Goal: Information Seeking & Learning: Find specific fact

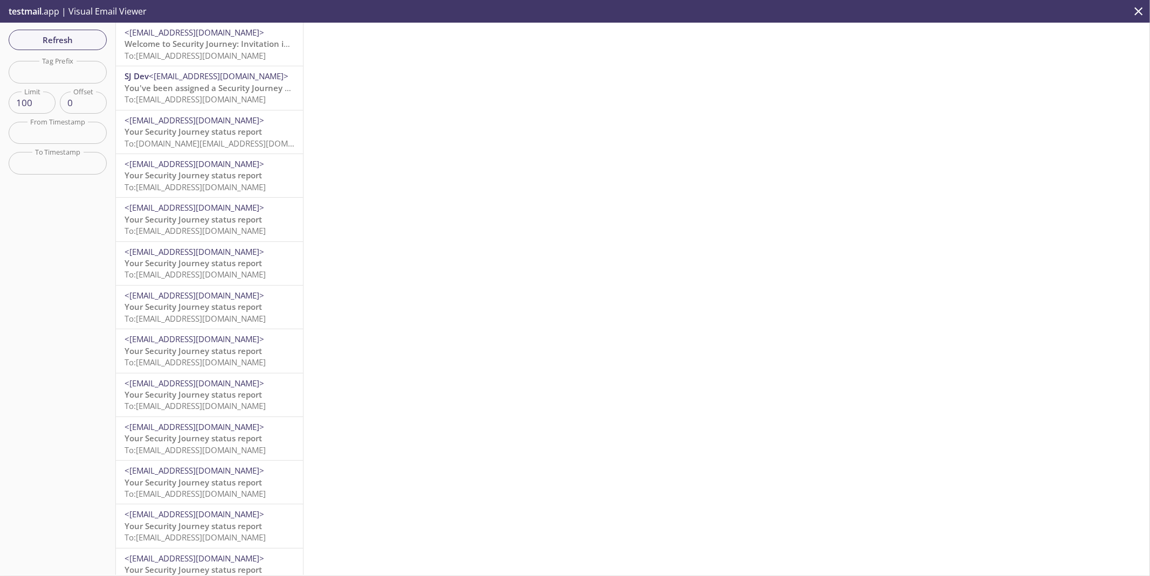
click at [236, 51] on span "To: [EMAIL_ADDRESS][DOMAIN_NAME]" at bounding box center [194, 55] width 141 height 11
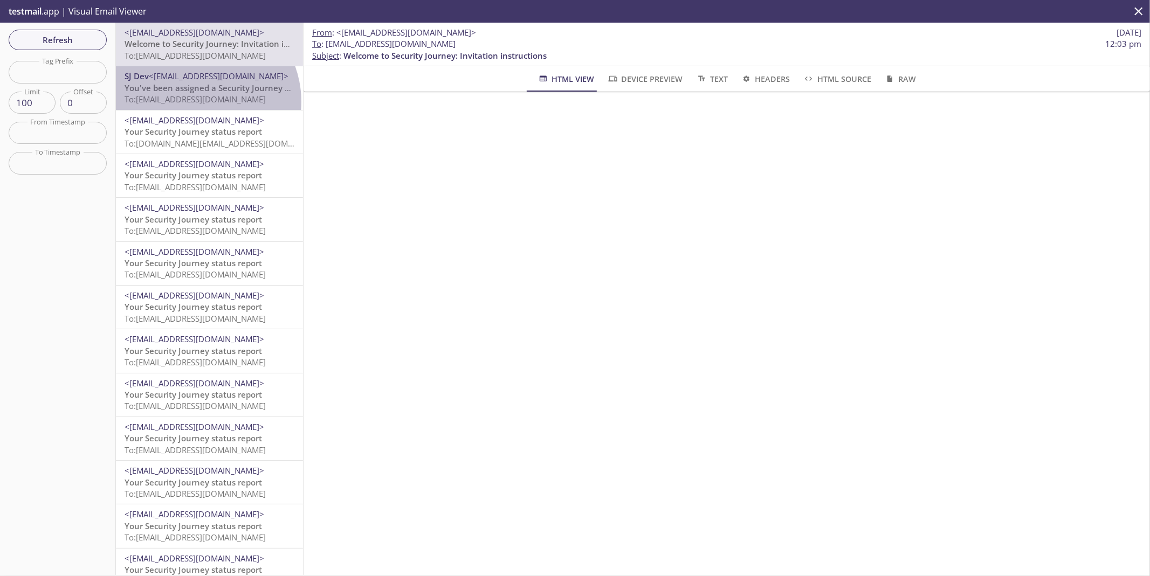
click at [197, 101] on span "To: [EMAIL_ADDRESS][DOMAIN_NAME]" at bounding box center [194, 99] width 141 height 11
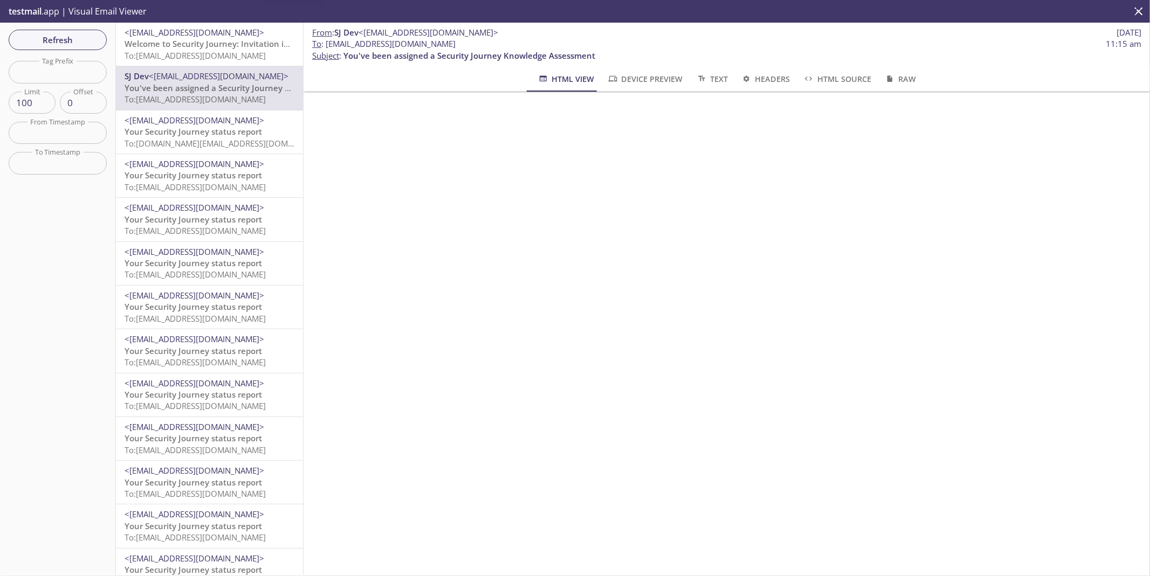
click at [203, 48] on span "Welcome to Security Journey: Invitation instructions" at bounding box center [225, 43] width 203 height 11
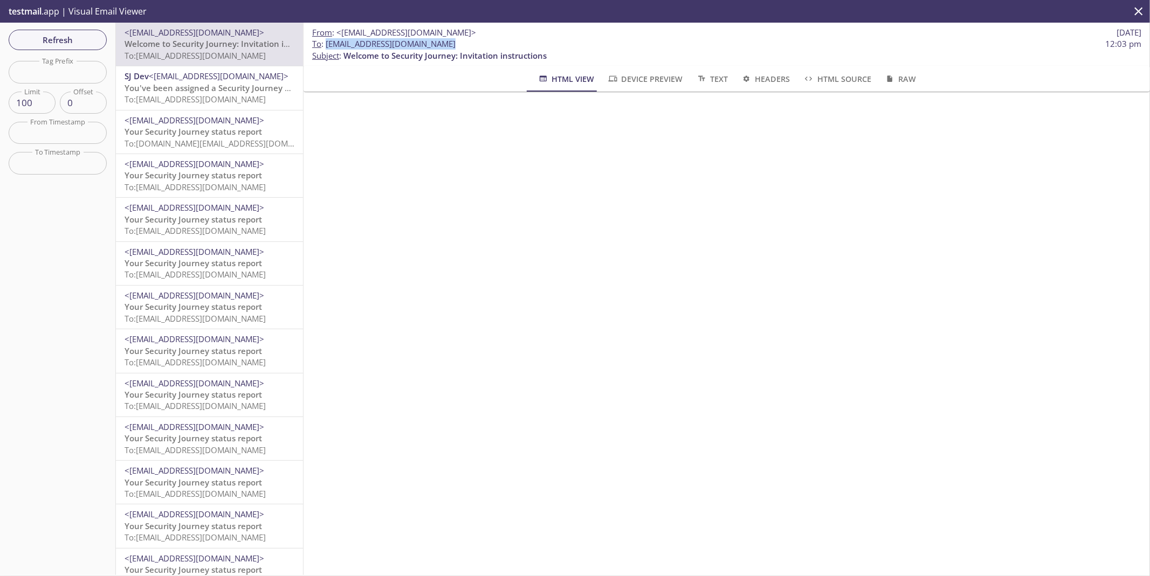
drag, startPoint x: 326, startPoint y: 43, endPoint x: 436, endPoint y: 44, distance: 110.5
click at [436, 44] on span "To : [EMAIL_ADDRESS][DOMAIN_NAME]" at bounding box center [383, 43] width 143 height 11
copy span "[EMAIL_ADDRESS][DOMAIN_NAME]"
click at [61, 38] on span "Refresh" at bounding box center [57, 40] width 81 height 14
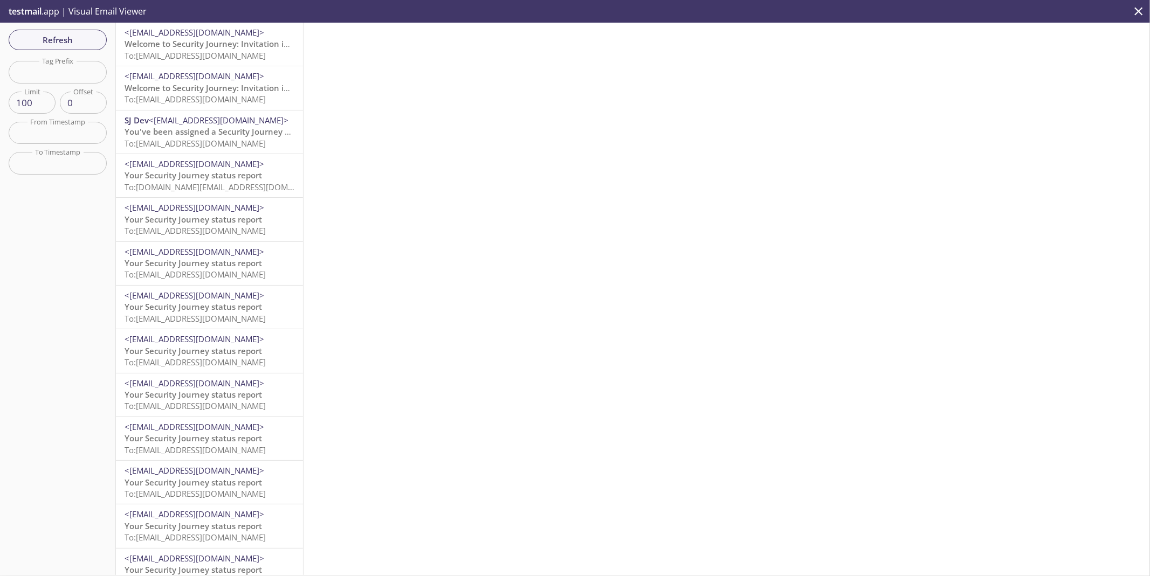
click at [193, 46] on span "Welcome to Security Journey: Invitation instructions" at bounding box center [225, 43] width 203 height 11
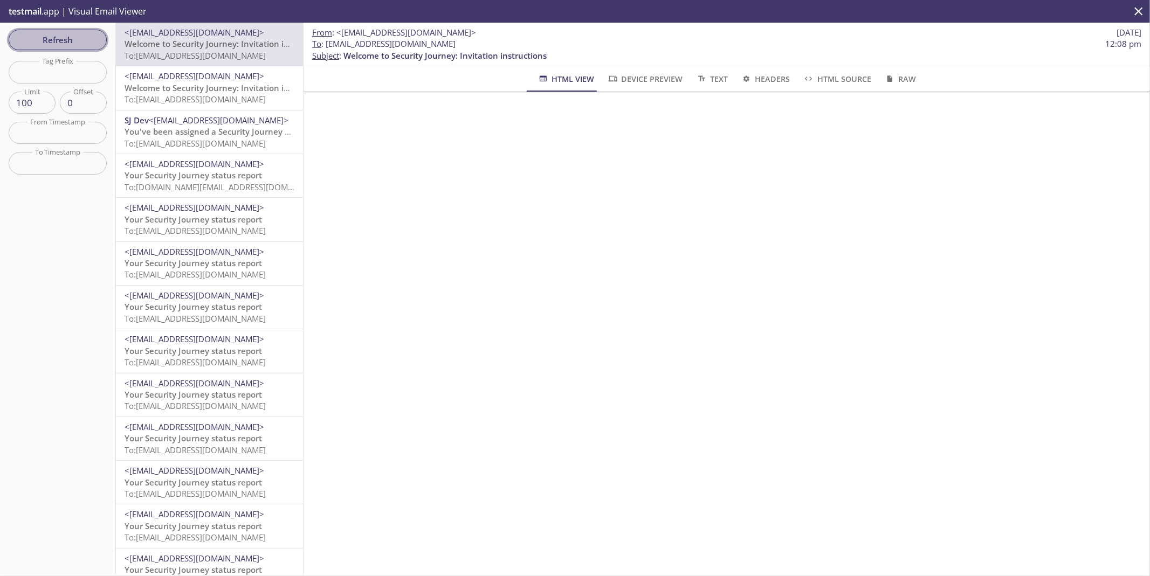
click at [59, 37] on span "Refresh" at bounding box center [57, 40] width 81 height 14
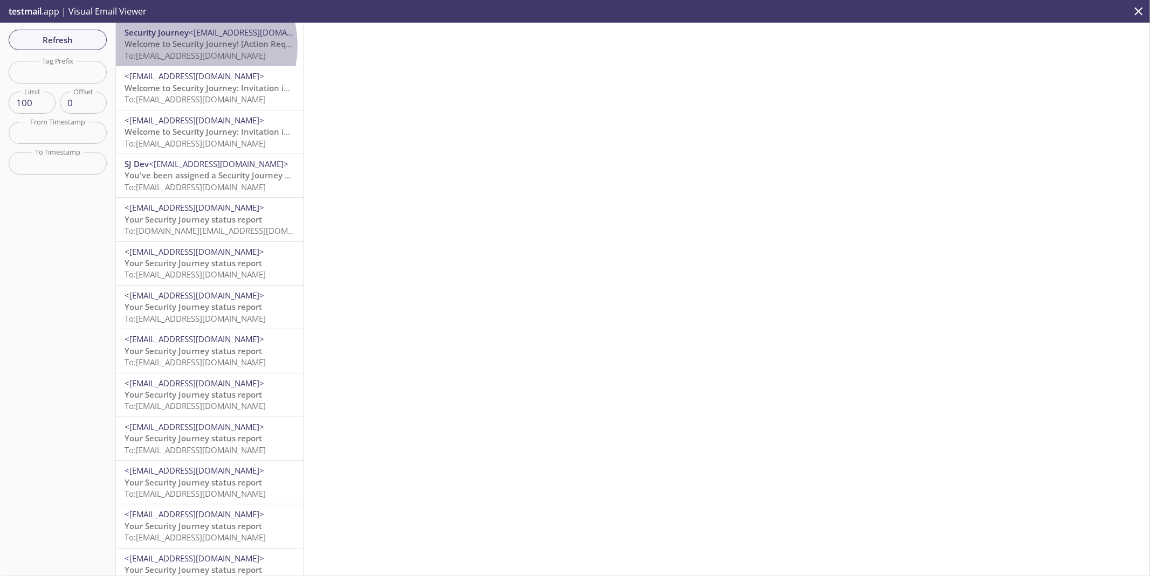
click at [192, 46] on span "Welcome to Security Journey! [Action Required]" at bounding box center [216, 43] width 184 height 11
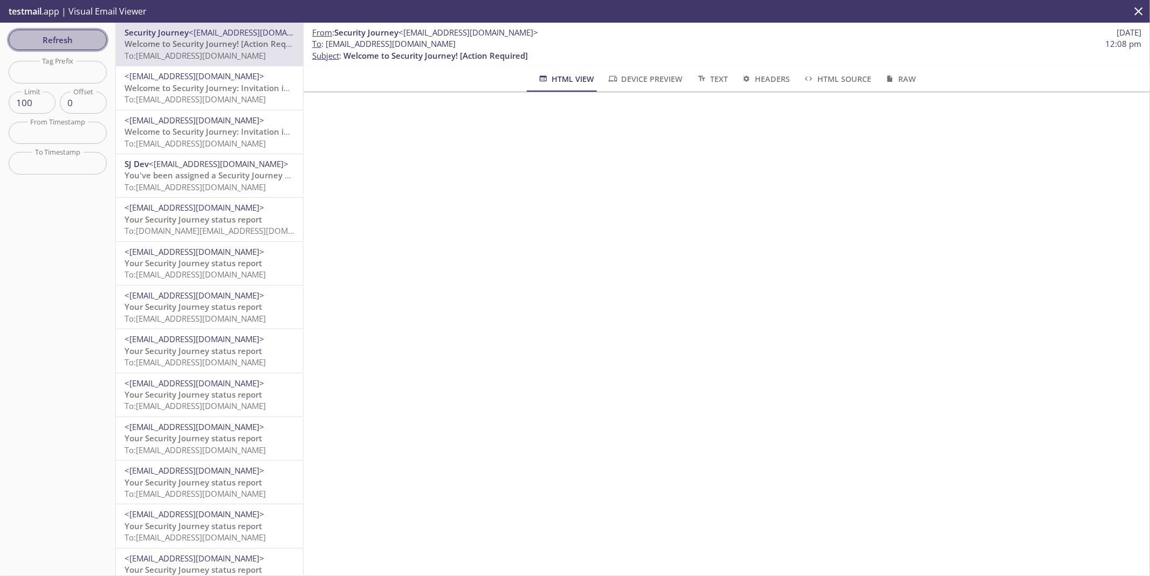
click at [46, 47] on button "Refresh" at bounding box center [58, 40] width 98 height 20
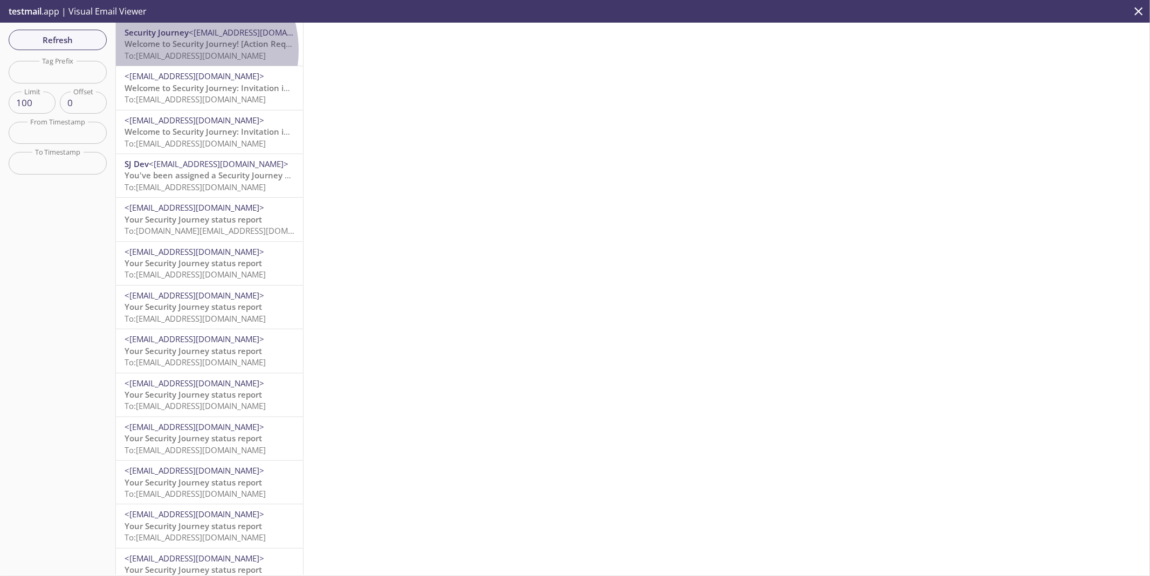
click at [186, 50] on span "To: [EMAIL_ADDRESS][DOMAIN_NAME]" at bounding box center [194, 55] width 141 height 11
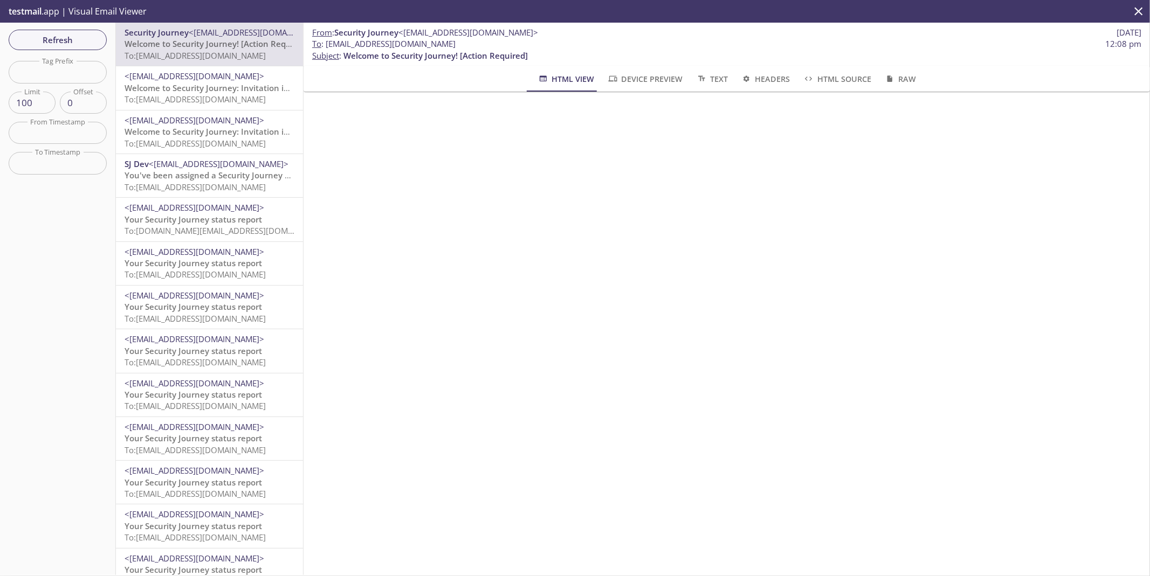
click at [149, 174] on span "You've been assigned a Security Journey Knowledge Assessment" at bounding box center [250, 175] width 252 height 11
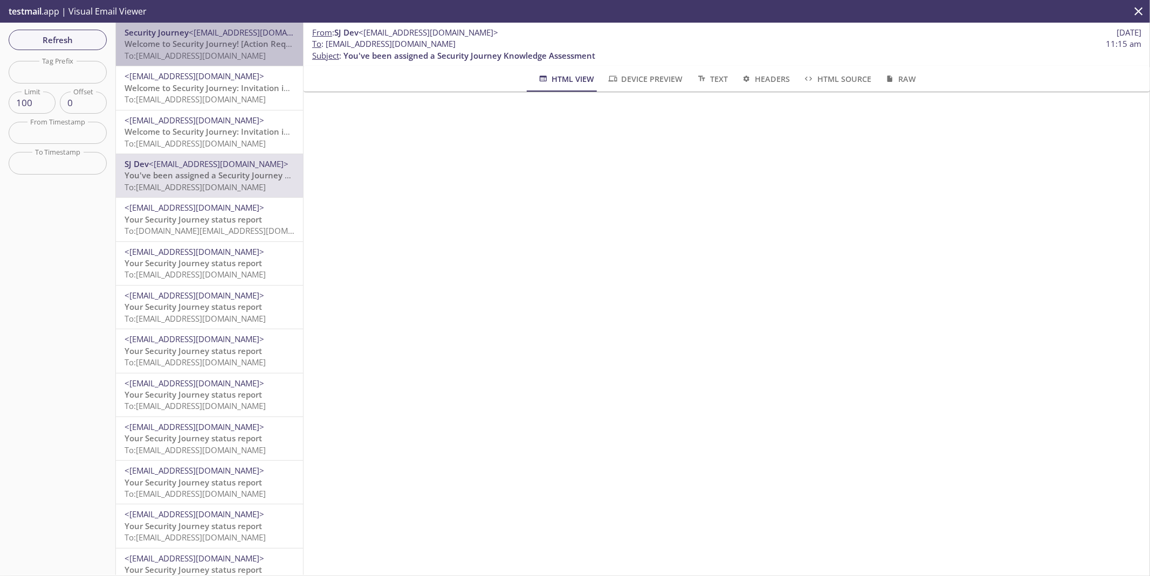
click at [212, 49] on span "Welcome to Security Journey! [Action Required]" at bounding box center [216, 43] width 184 height 11
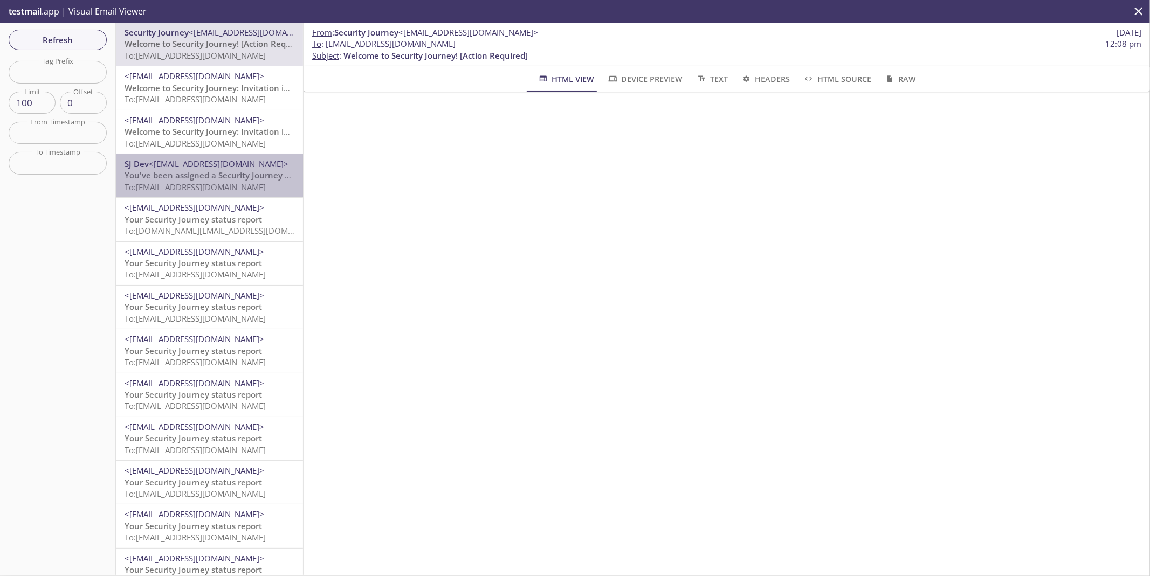
click at [213, 170] on span "You've been assigned a Security Journey Knowledge Assessment" at bounding box center [250, 175] width 252 height 11
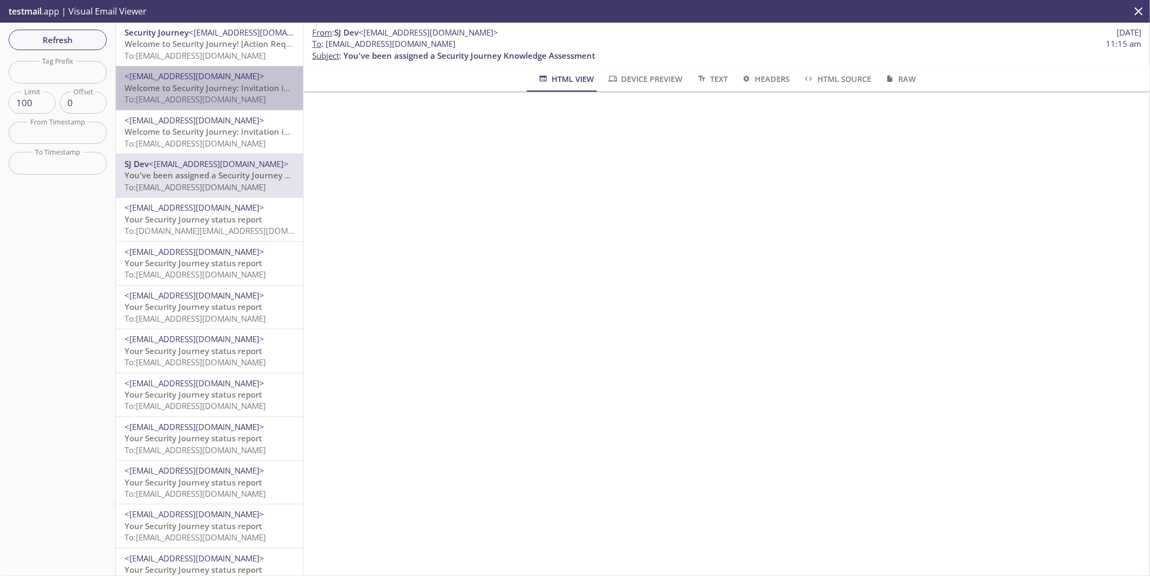
click at [223, 88] on span "Welcome to Security Journey: Invitation instructions" at bounding box center [225, 87] width 203 height 11
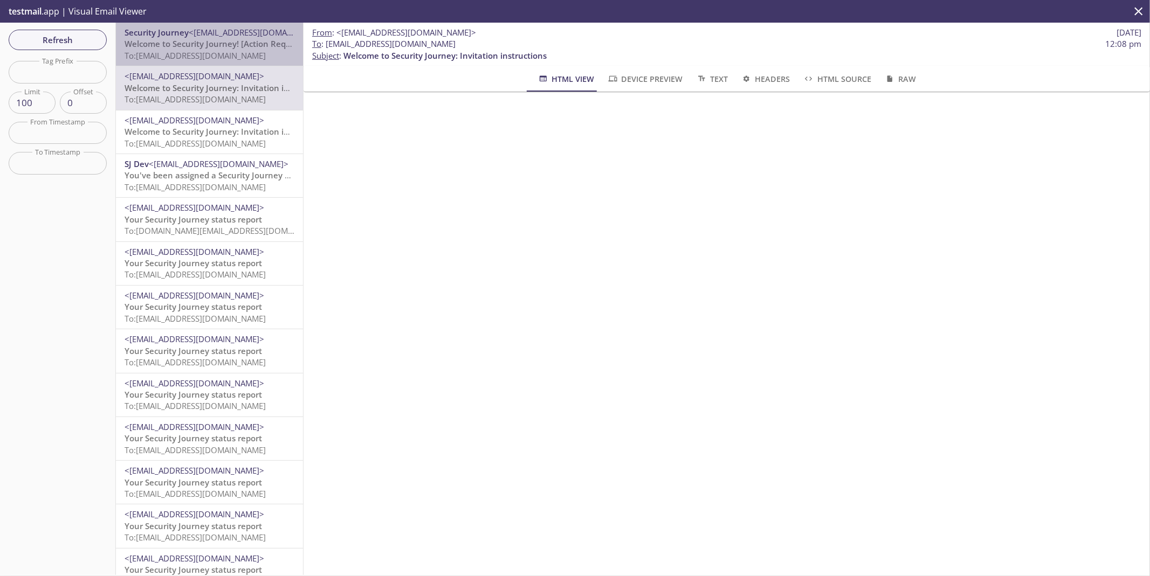
click at [210, 47] on span "Welcome to Security Journey! [Action Required]" at bounding box center [216, 43] width 184 height 11
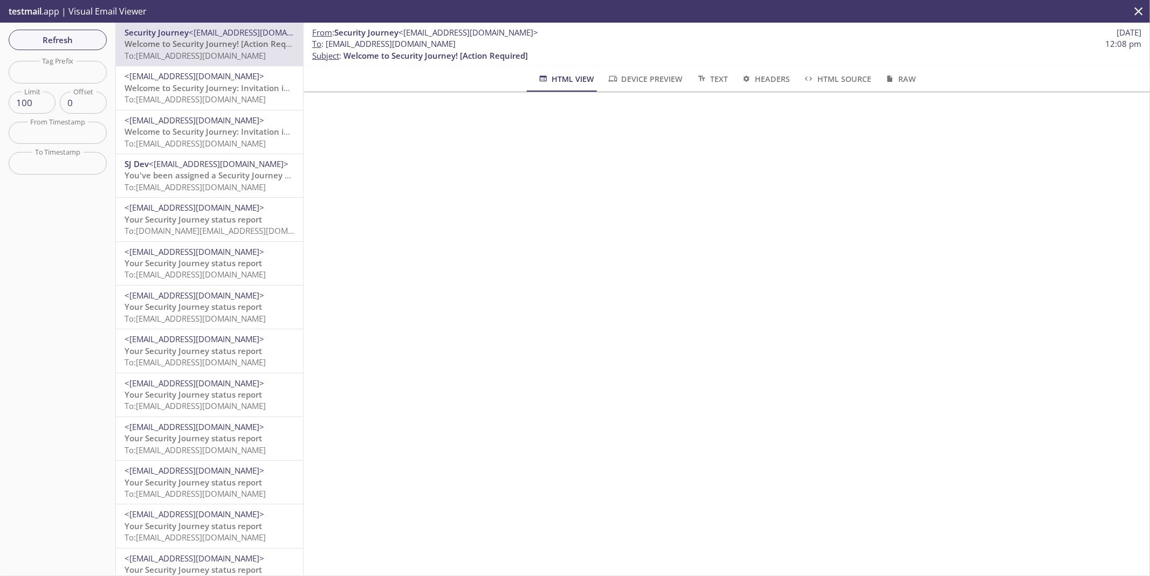
click at [214, 78] on span "<[EMAIL_ADDRESS][DOMAIN_NAME]>" at bounding box center [194, 76] width 140 height 11
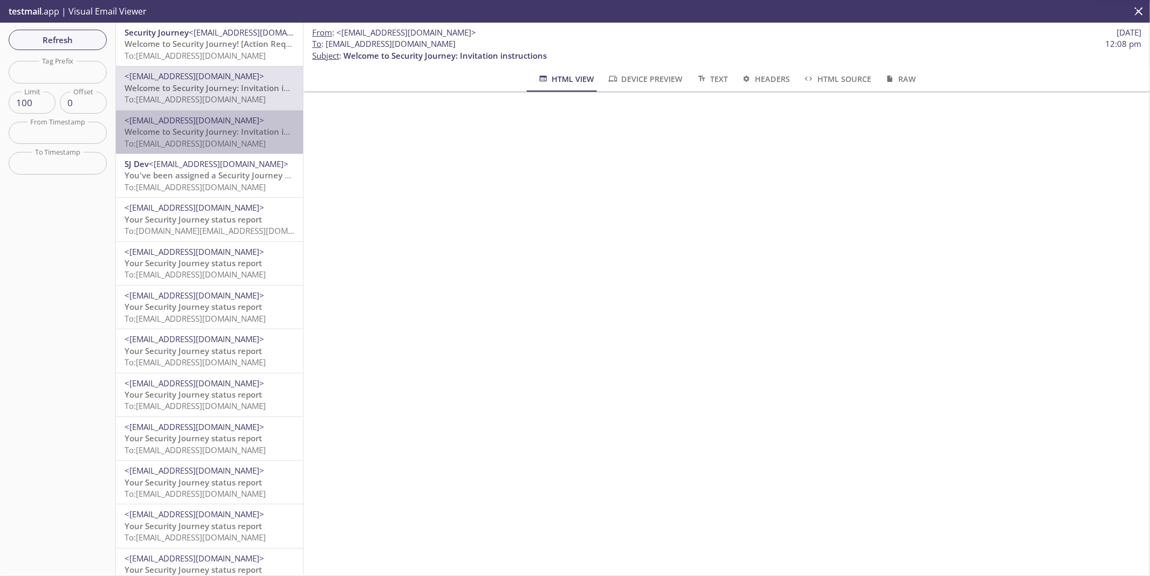
click at [225, 129] on span "Welcome to Security Journey: Invitation instructions" at bounding box center [225, 131] width 203 height 11
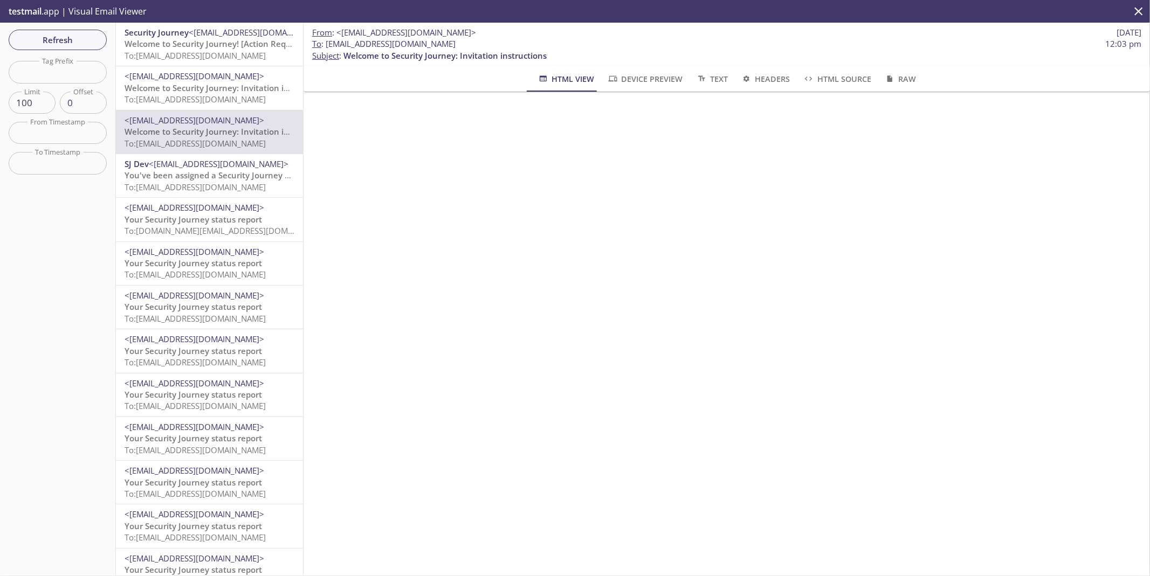
click at [205, 86] on span "Welcome to Security Journey: Invitation instructions" at bounding box center [225, 87] width 203 height 11
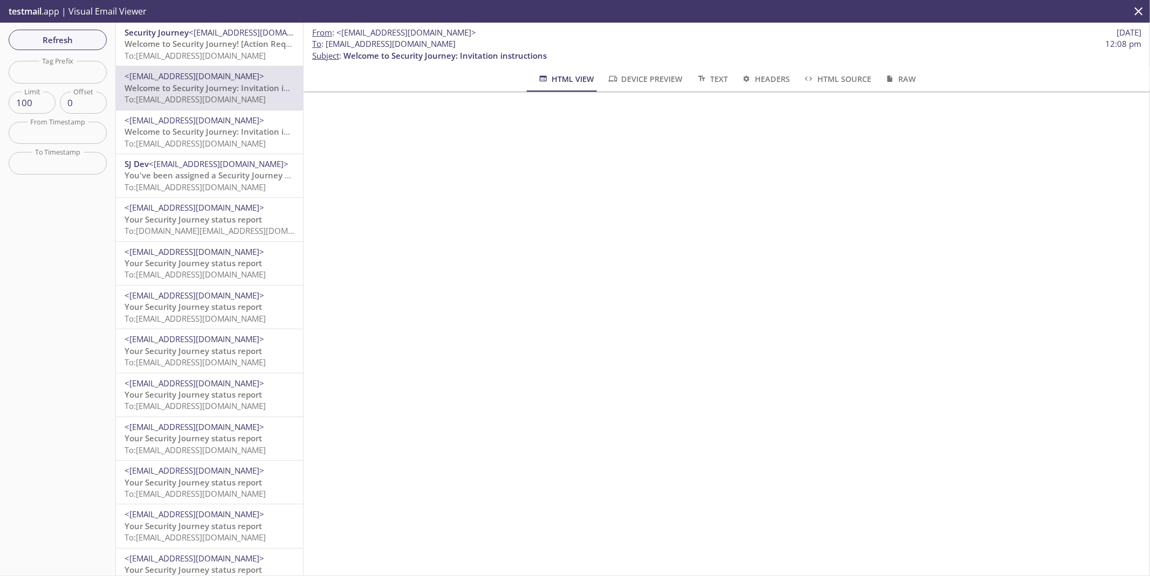
click at [197, 54] on span "To: [EMAIL_ADDRESS][DOMAIN_NAME]" at bounding box center [194, 55] width 141 height 11
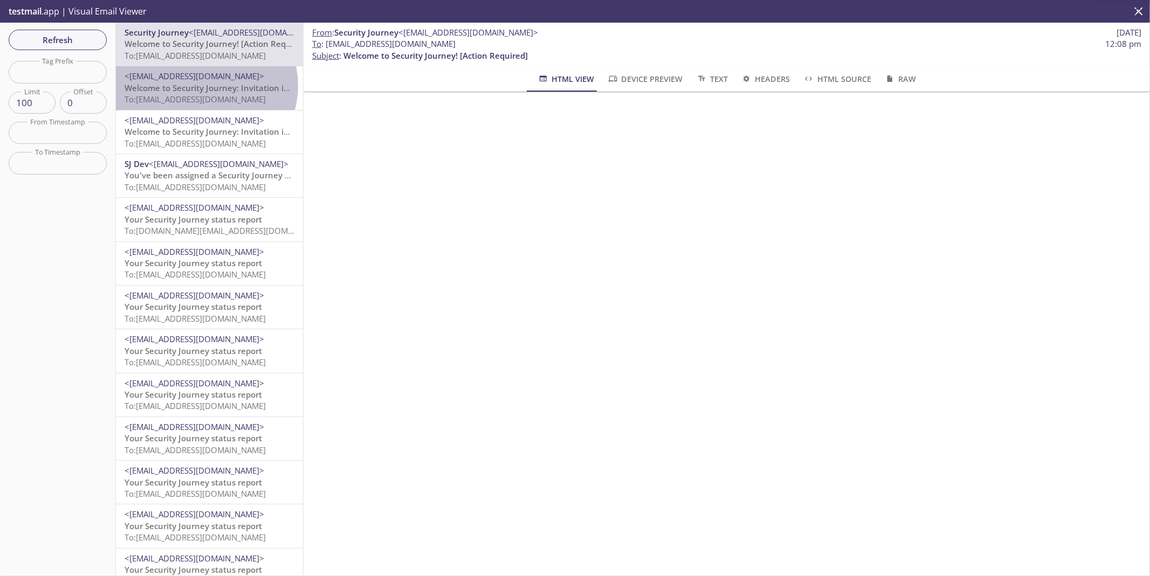
click at [205, 86] on span "Welcome to Security Journey: Invitation instructions" at bounding box center [225, 87] width 203 height 11
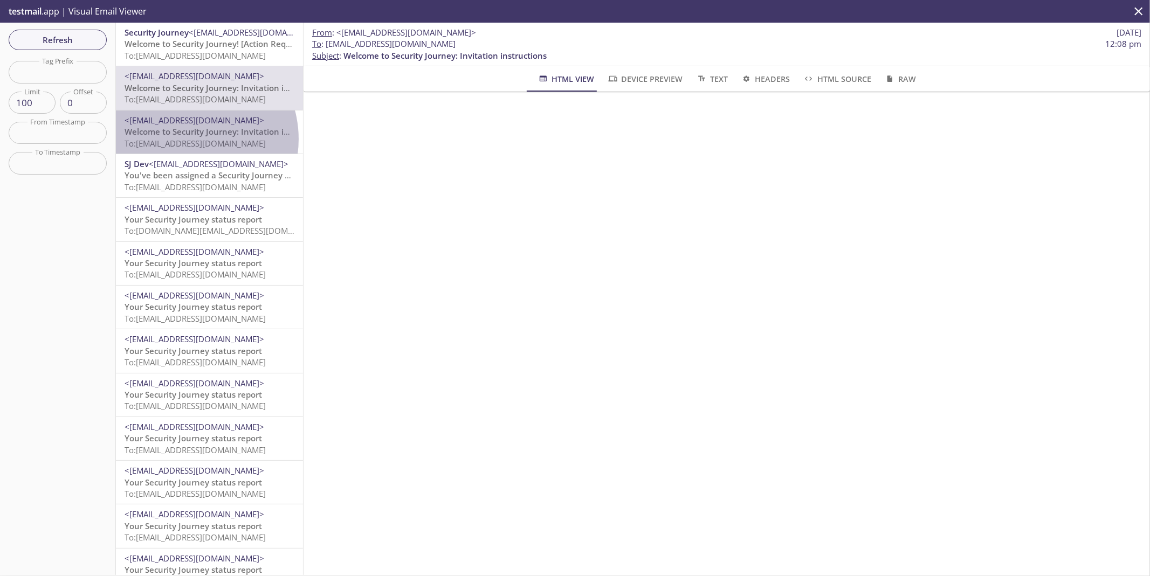
click at [186, 139] on span "To: [EMAIL_ADDRESS][DOMAIN_NAME]" at bounding box center [194, 143] width 141 height 11
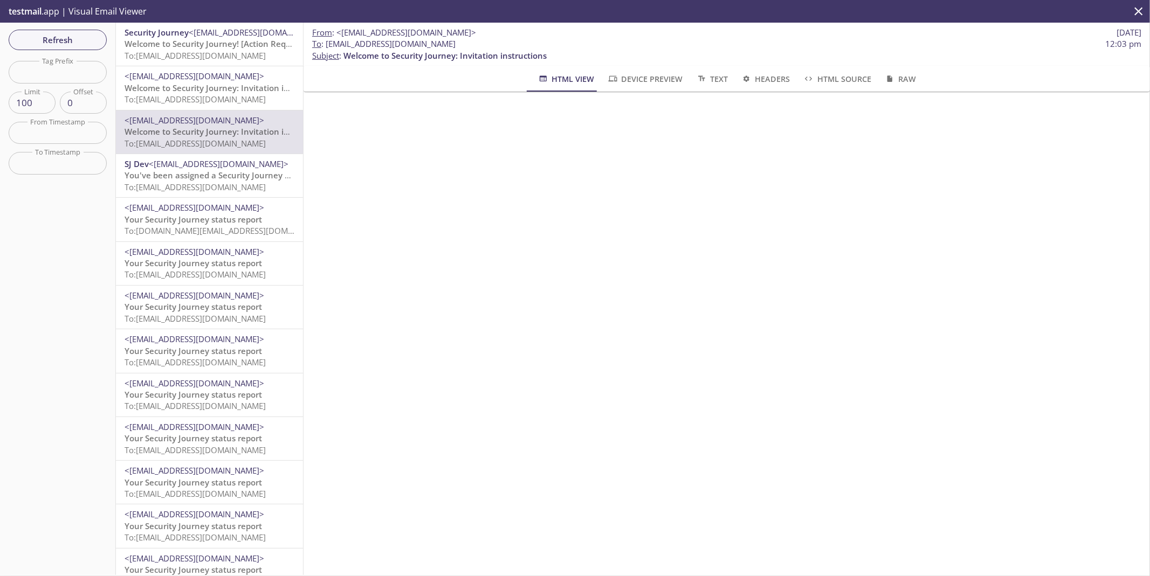
click at [206, 86] on span "Welcome to Security Journey: Invitation instructions" at bounding box center [225, 87] width 203 height 11
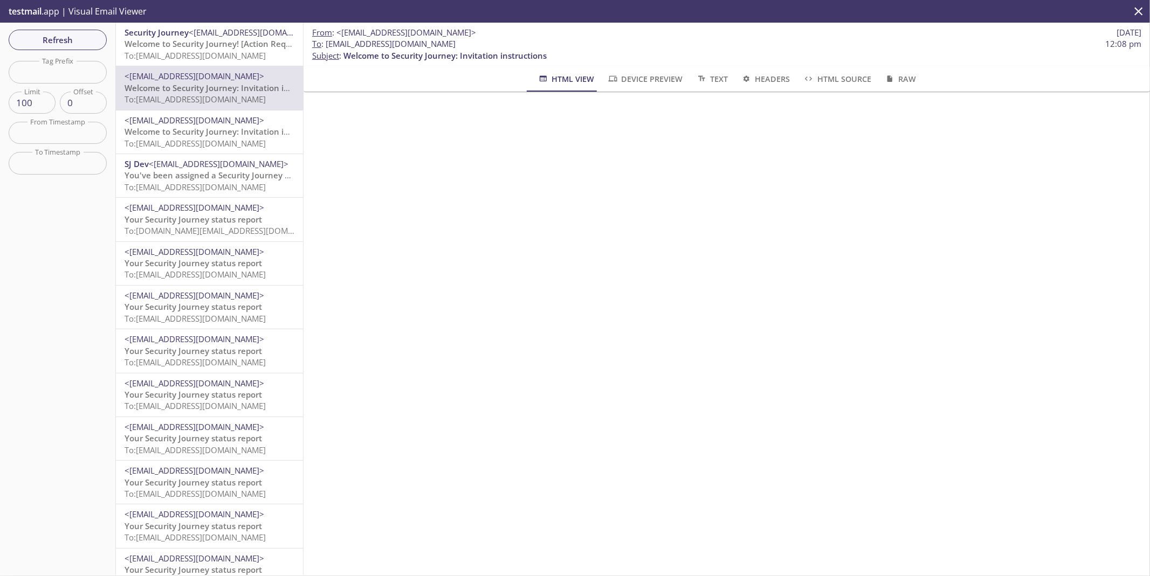
click at [214, 139] on span "To: [EMAIL_ADDRESS][DOMAIN_NAME]" at bounding box center [194, 143] width 141 height 11
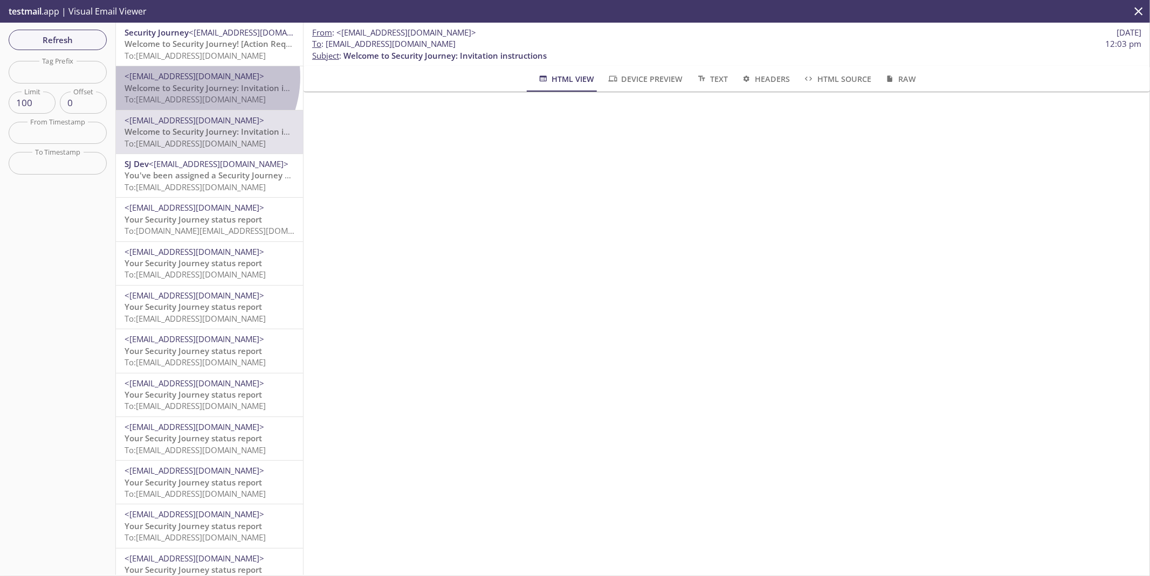
click at [189, 77] on span "<[EMAIL_ADDRESS][DOMAIN_NAME]>" at bounding box center [194, 76] width 140 height 11
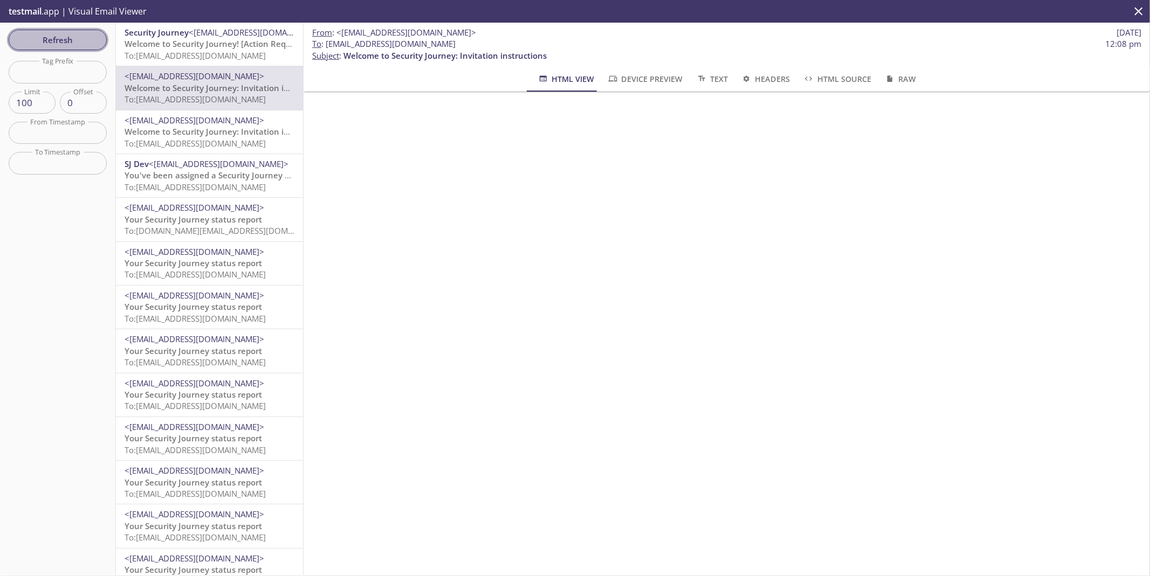
click at [45, 34] on span "Refresh" at bounding box center [57, 40] width 81 height 14
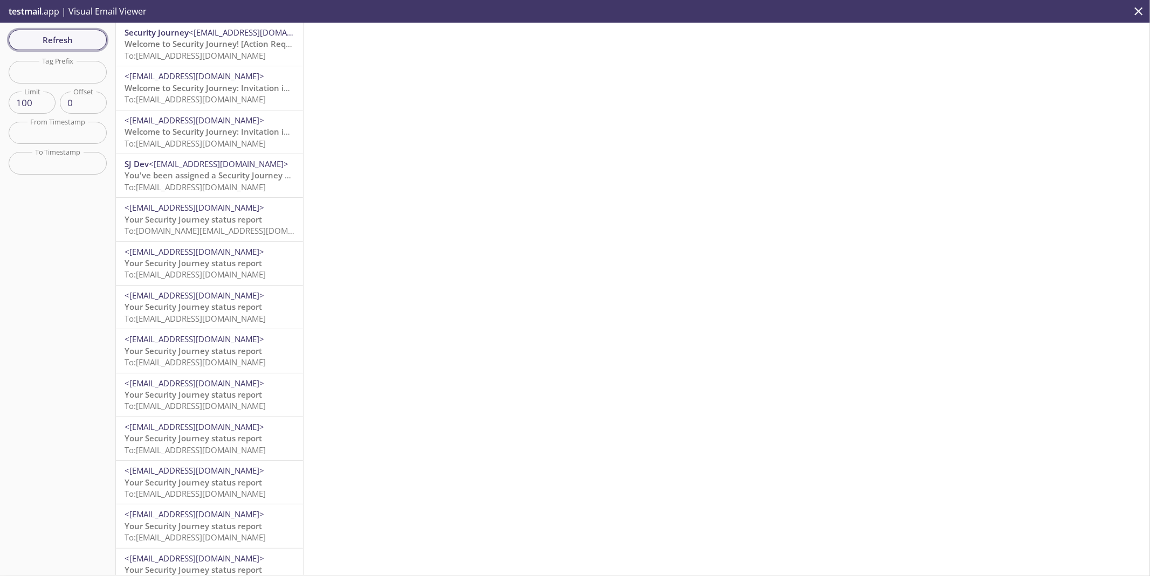
click at [66, 46] on span "Refresh" at bounding box center [57, 40] width 81 height 14
click at [171, 39] on span "Welcome to Security Journey: Invitation instructions" at bounding box center [225, 43] width 203 height 11
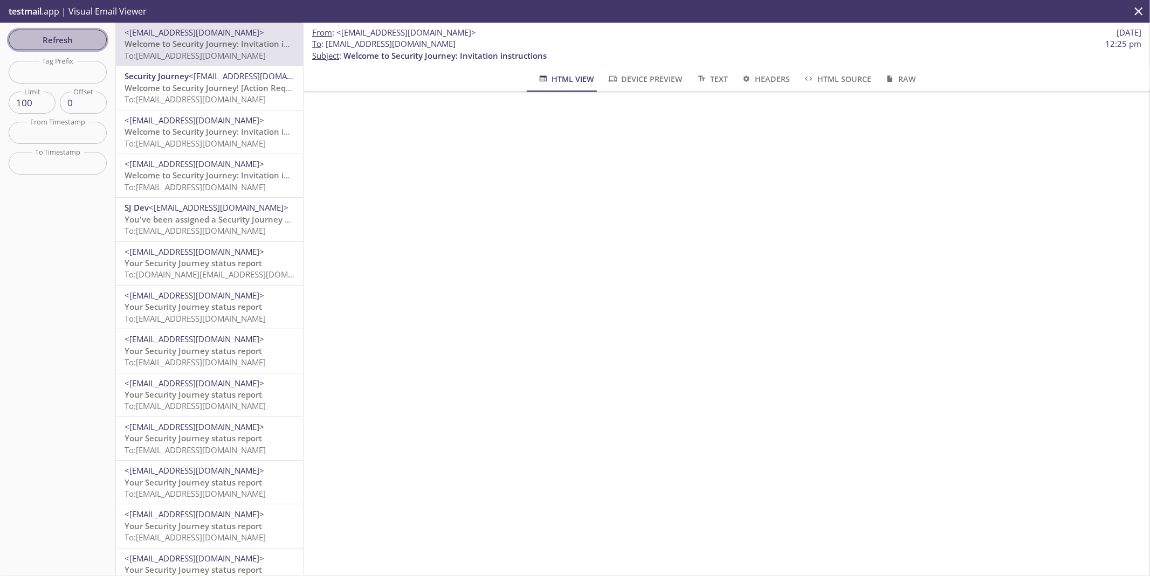
click at [70, 33] on span "Refresh" at bounding box center [57, 40] width 81 height 14
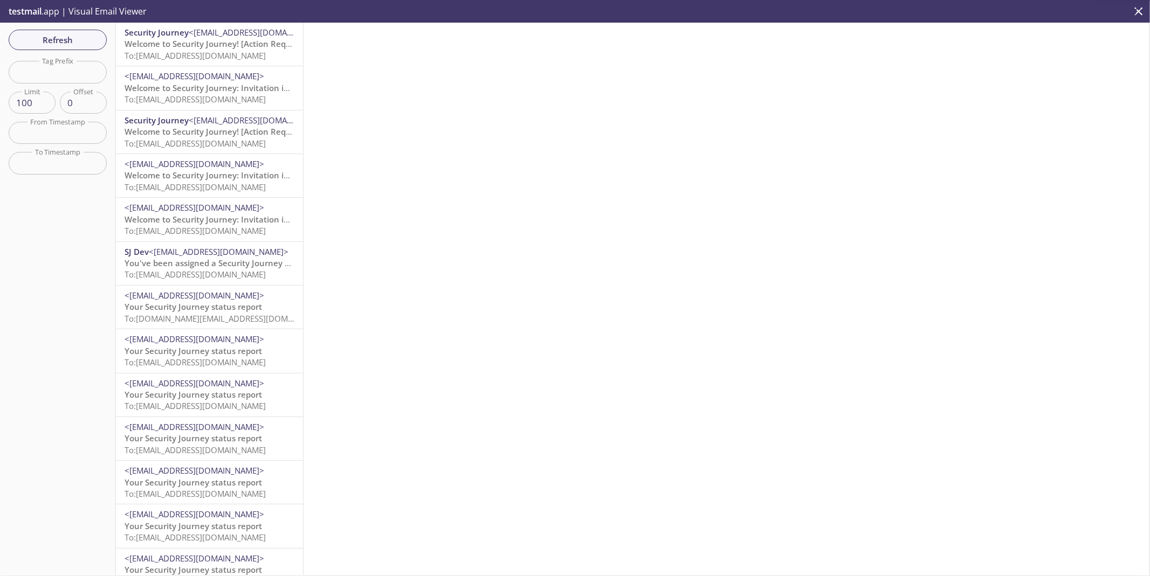
click at [203, 48] on span "Welcome to Security Journey! [Action Required]" at bounding box center [216, 43] width 184 height 11
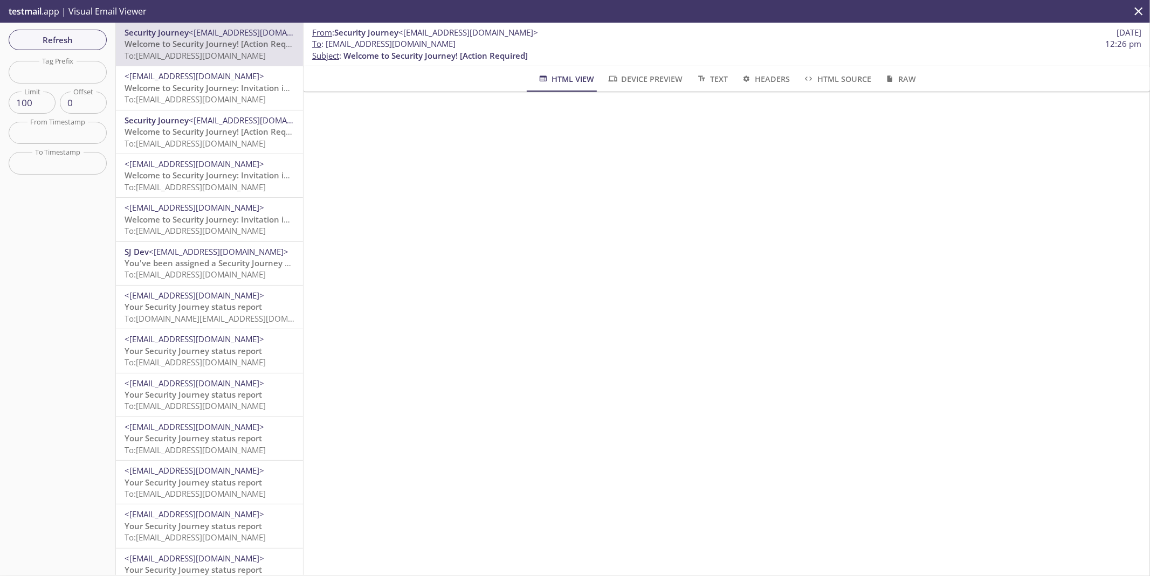
click at [194, 225] on span "To: [EMAIL_ADDRESS][DOMAIN_NAME]" at bounding box center [194, 230] width 141 height 11
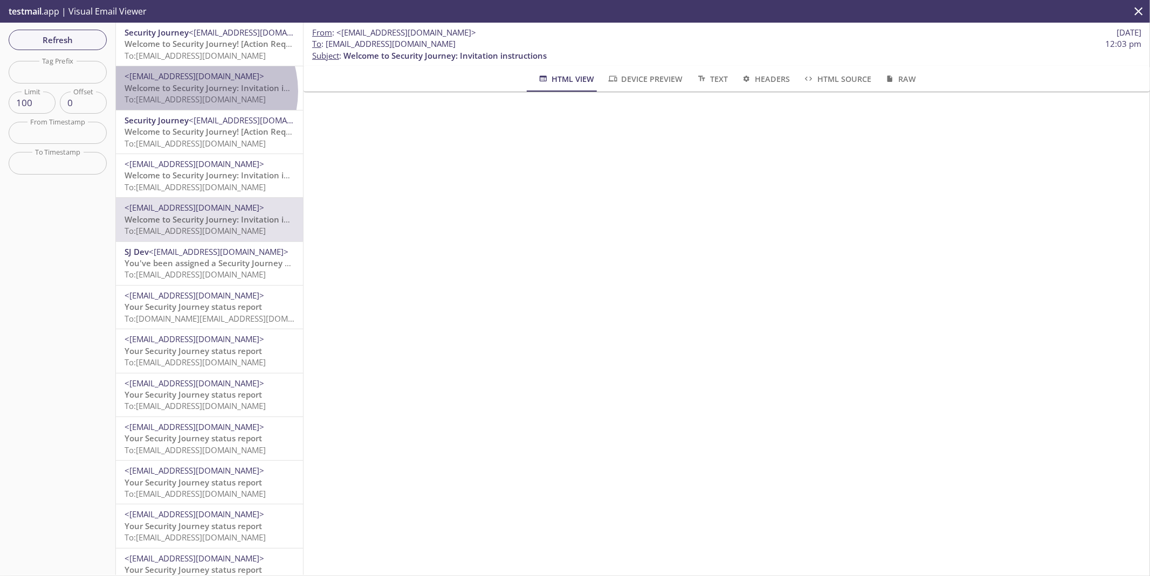
click at [200, 91] on span "Welcome to Security Journey: Invitation instructions" at bounding box center [225, 87] width 203 height 11
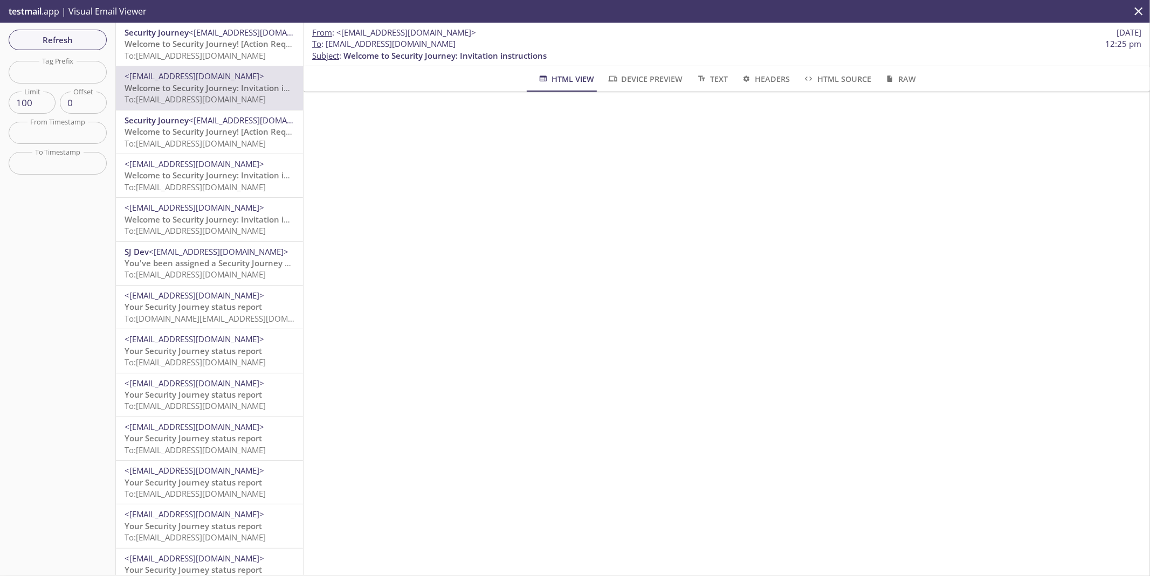
drag, startPoint x: 326, startPoint y: 42, endPoint x: 453, endPoint y: 40, distance: 127.2
click at [453, 40] on span "To : [EMAIL_ADDRESS][DOMAIN_NAME] 12:25 pm" at bounding box center [726, 43] width 829 height 11
copy span "[EMAIL_ADDRESS][DOMAIN_NAME]"
